Goal: Navigation & Orientation: Find specific page/section

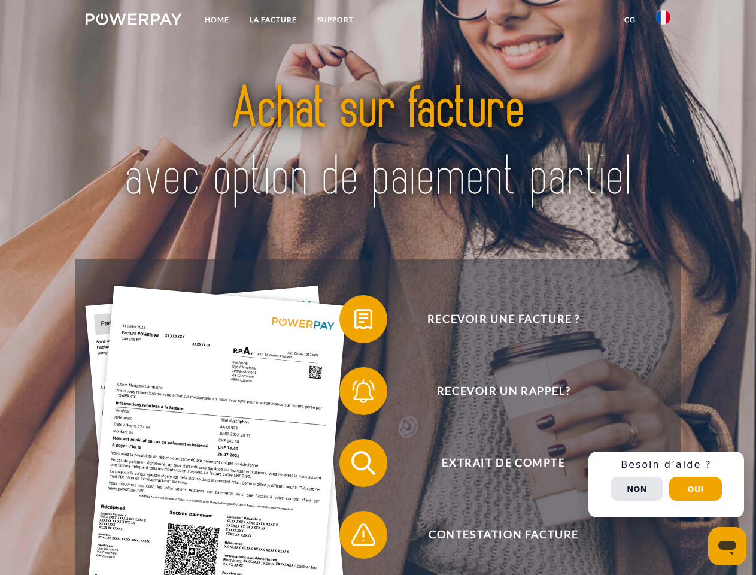
click at [133, 21] on img at bounding box center [134, 19] width 96 height 12
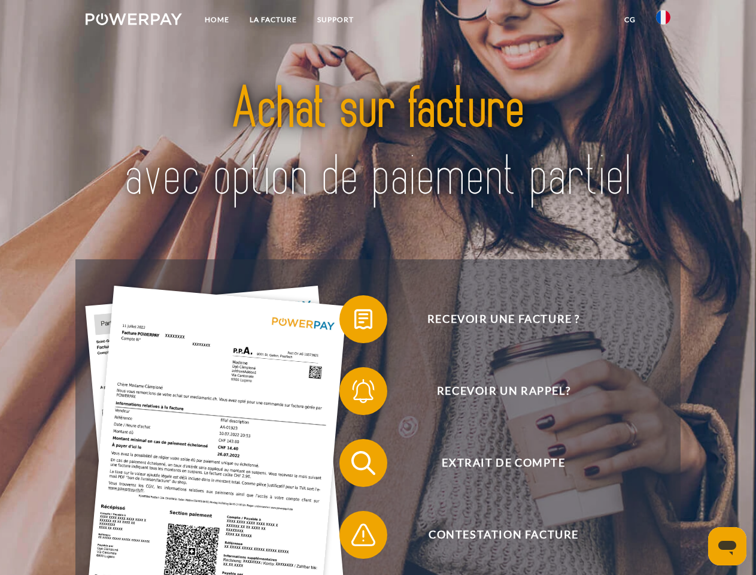
click at [663, 21] on img at bounding box center [663, 17] width 14 height 14
click at [630, 20] on link "CG" at bounding box center [630, 20] width 32 height 22
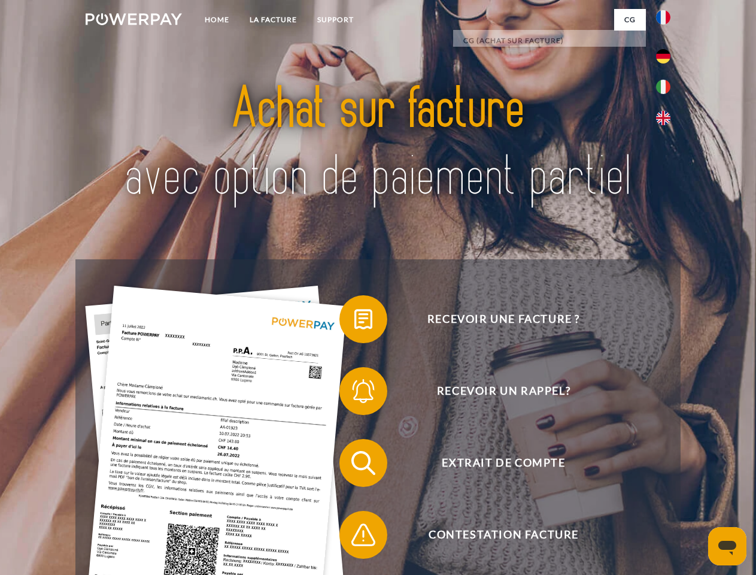
click at [354, 321] on span at bounding box center [345, 319] width 60 height 60
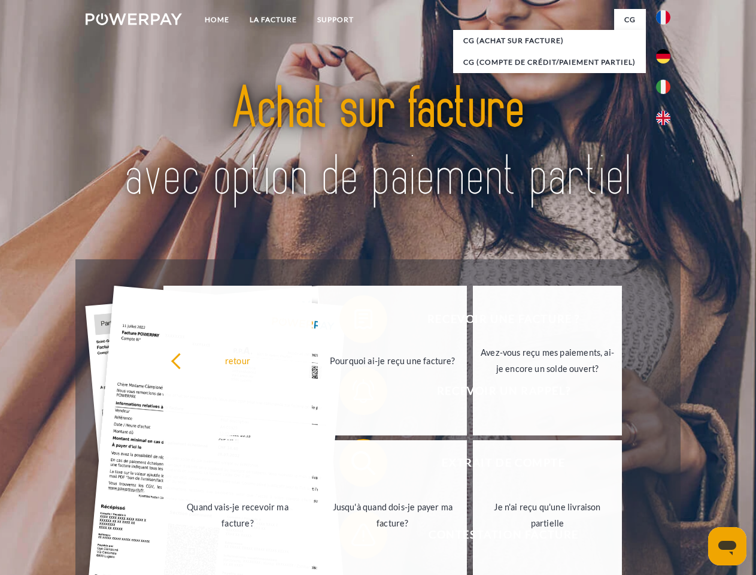
click at [354, 393] on link "Pourquoi ai-je reçu une facture?" at bounding box center [392, 360] width 149 height 150
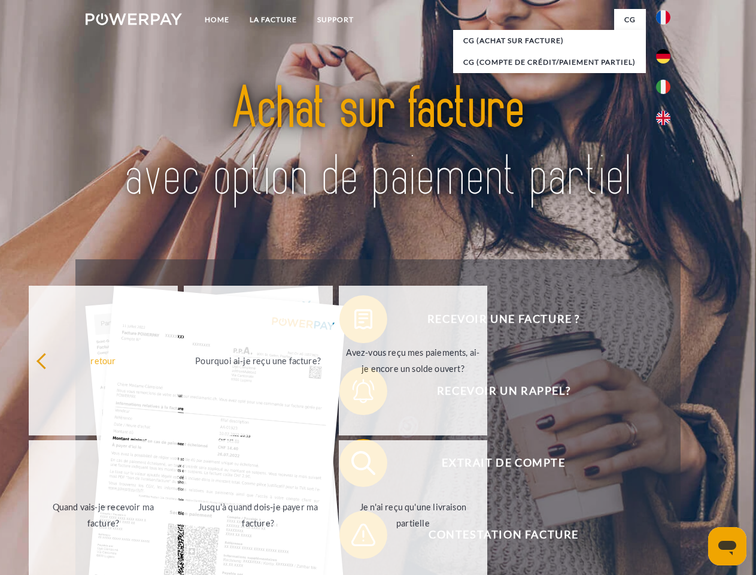
click at [354, 465] on span at bounding box center [345, 463] width 60 height 60
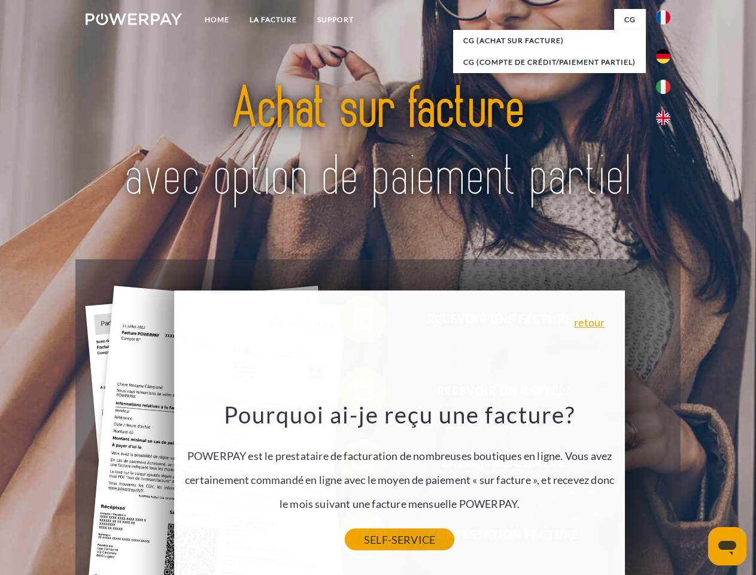
click at [354, 537] on link "SELF-SERVICE" at bounding box center [400, 539] width 110 height 22
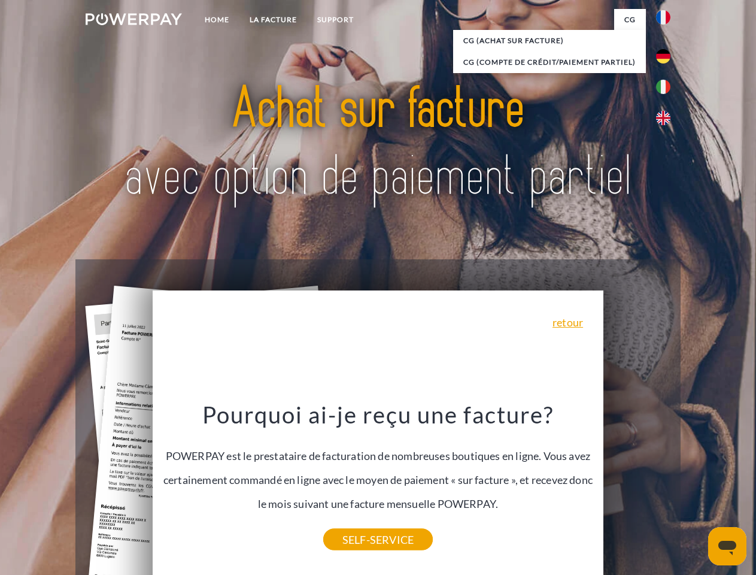
click at [666, 484] on div "Recevoir une facture ? Recevoir un rappel? Extrait de compte retour" at bounding box center [377, 498] width 604 height 479
click at [637, 487] on span "Extrait de compte" at bounding box center [503, 463] width 293 height 48
click at [695, 488] on header "Home LA FACTURE Support" at bounding box center [378, 413] width 756 height 826
